Goal: Information Seeking & Learning: Learn about a topic

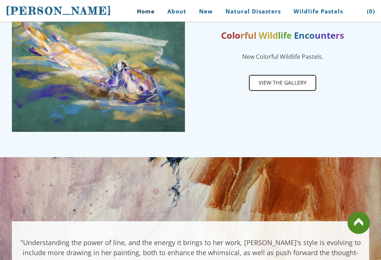
scroll to position [413, 0]
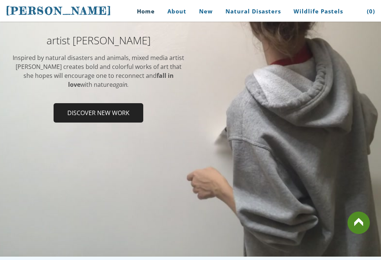
scroll to position [129, 0]
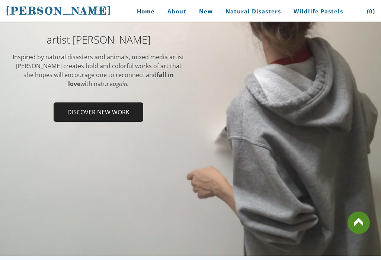
click at [110, 108] on span "Discover new work" at bounding box center [98, 112] width 88 height 18
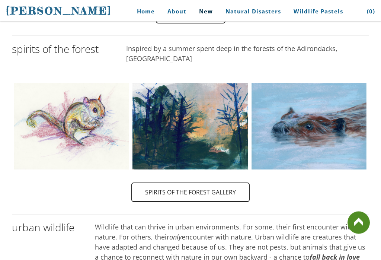
scroll to position [369, 0]
click at [350, 86] on img at bounding box center [308, 126] width 115 height 98
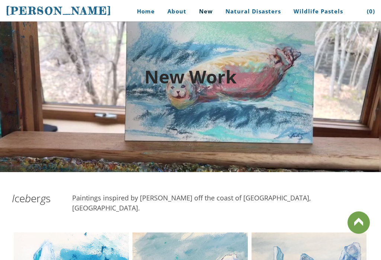
scroll to position [0, 0]
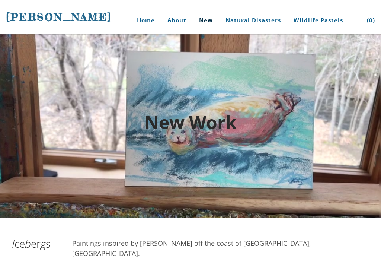
click at [110, 172] on div at bounding box center [190, 125] width 381 height 183
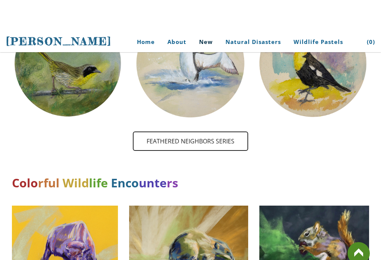
scroll to position [987, 0]
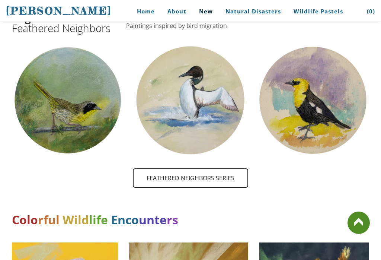
click at [55, 72] on img at bounding box center [68, 101] width 112 height 112
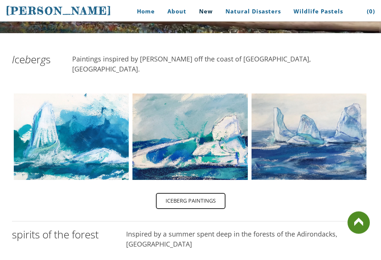
scroll to position [184, 0]
click at [55, 109] on img at bounding box center [71, 136] width 141 height 86
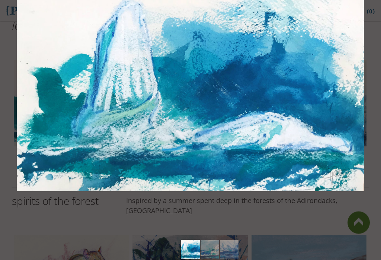
scroll to position [218, 0]
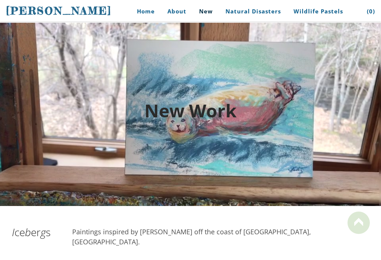
scroll to position [0, 0]
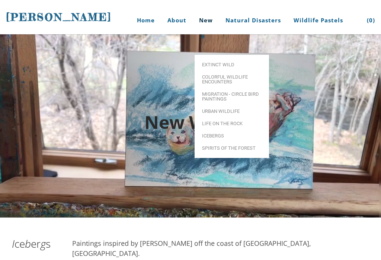
click at [59, 81] on div at bounding box center [190, 125] width 381 height 183
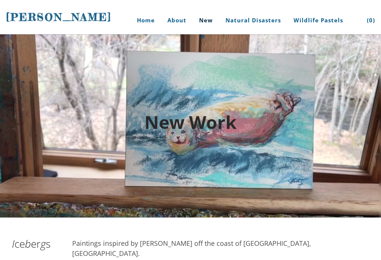
click at [124, 62] on div at bounding box center [190, 125] width 381 height 183
click at [141, 26] on link "Home" at bounding box center [143, 20] width 35 height 28
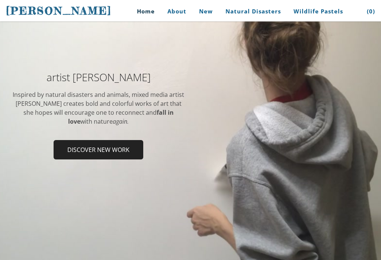
scroll to position [98, 0]
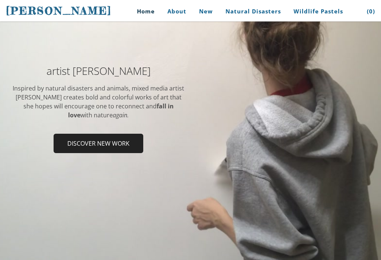
click at [81, 140] on span "Discover new work" at bounding box center [98, 144] width 88 height 18
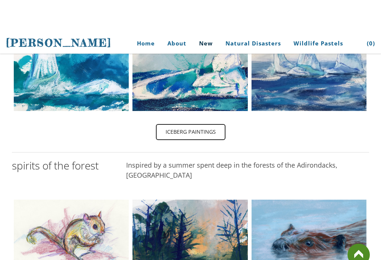
scroll to position [222, 0]
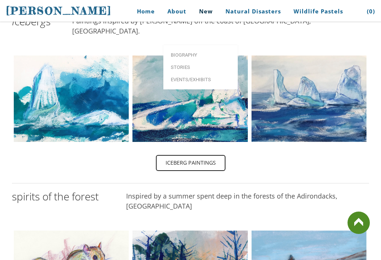
click at [198, 52] on span "Biography" at bounding box center [201, 54] width 60 height 5
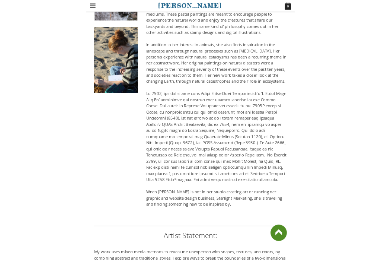
scroll to position [378, 0]
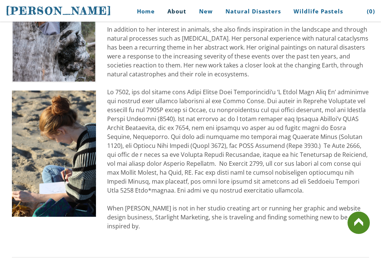
click at [51, 124] on img at bounding box center [54, 153] width 84 height 126
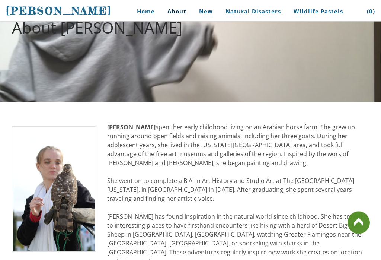
scroll to position [0, 0]
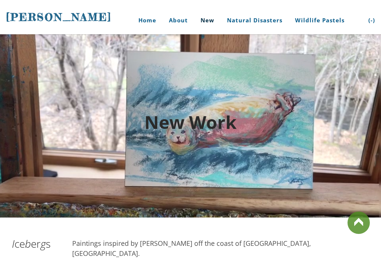
scroll to position [222, 0]
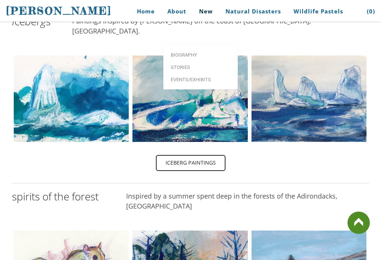
click at [175, 52] on span "Biography" at bounding box center [201, 54] width 60 height 5
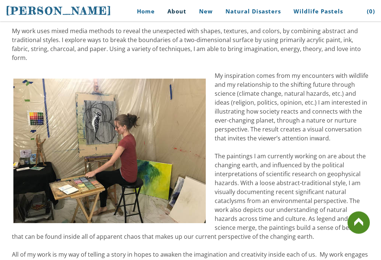
scroll to position [642, 0]
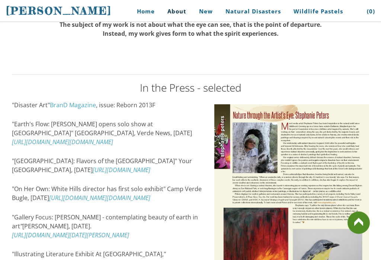
scroll to position [949, 0]
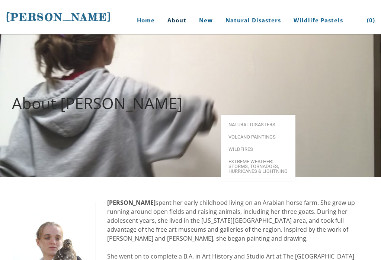
click at [261, 134] on span "Volcano paintings" at bounding box center [258, 136] width 60 height 5
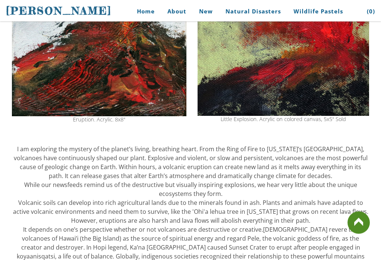
scroll to position [196, 0]
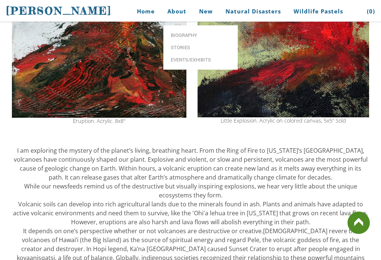
click at [178, 35] on span "Biography" at bounding box center [201, 35] width 60 height 5
